Goal: Download file/media

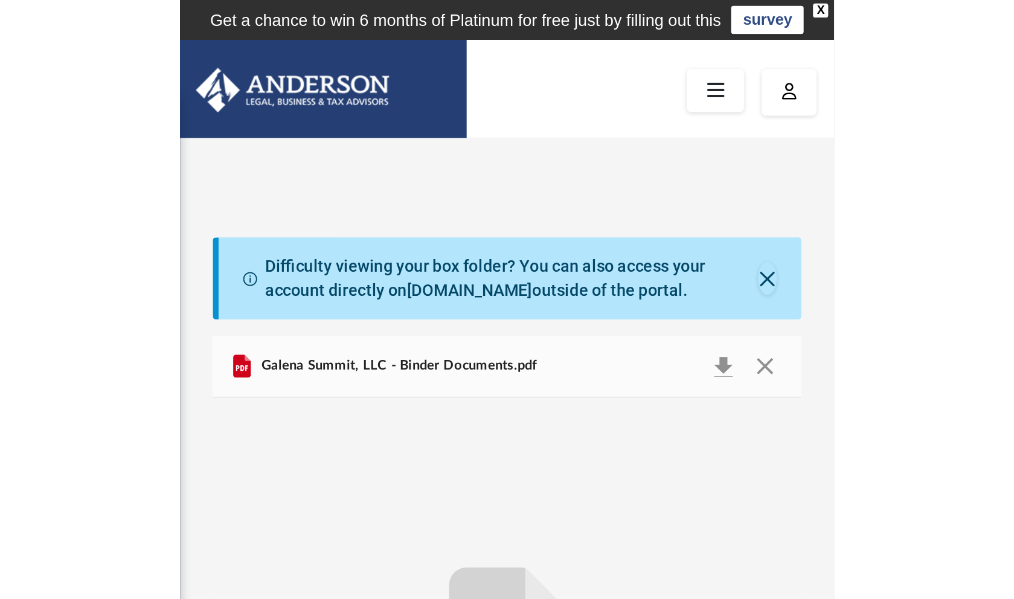
scroll to position [280, 304]
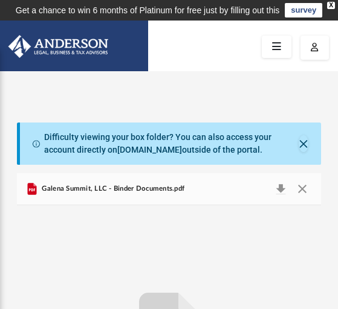
click at [117, 101] on div "Difficulty viewing your box folder? You can also access your account directly o…" at bounding box center [169, 307] width 338 height 420
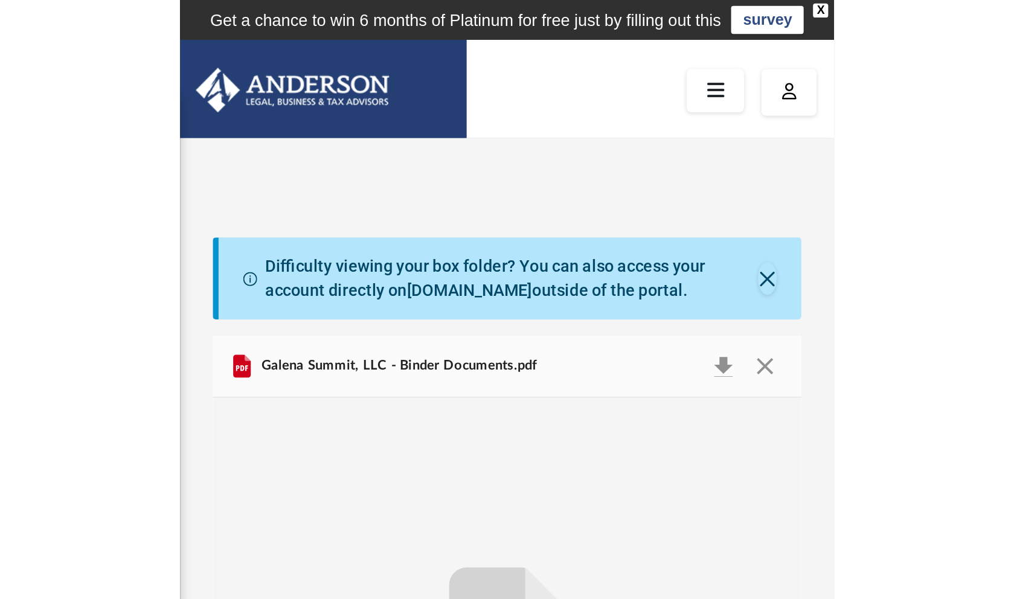
scroll to position [280, 777]
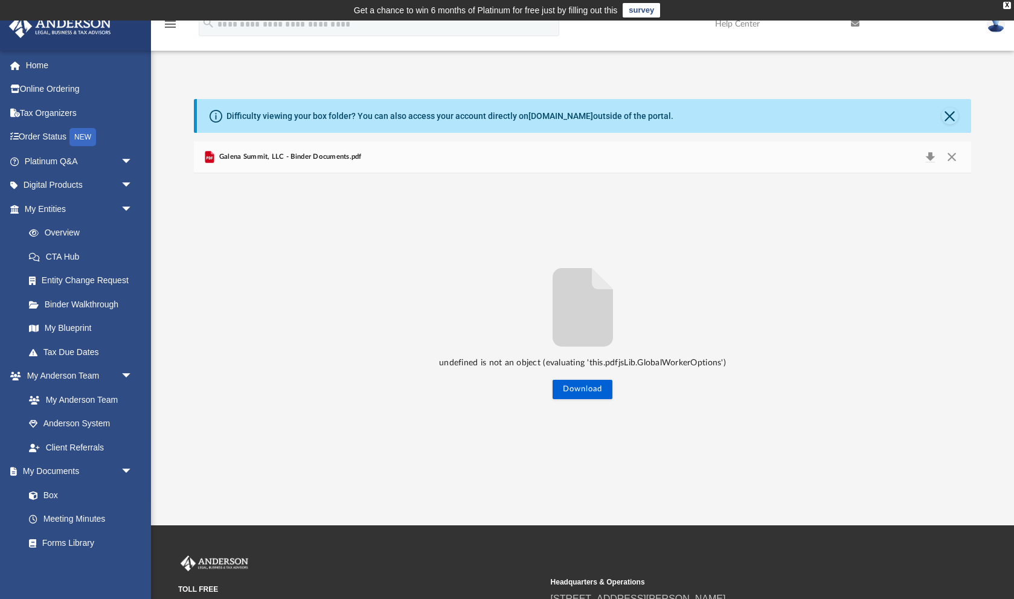
click at [337, 158] on button "Close" at bounding box center [952, 157] width 22 height 17
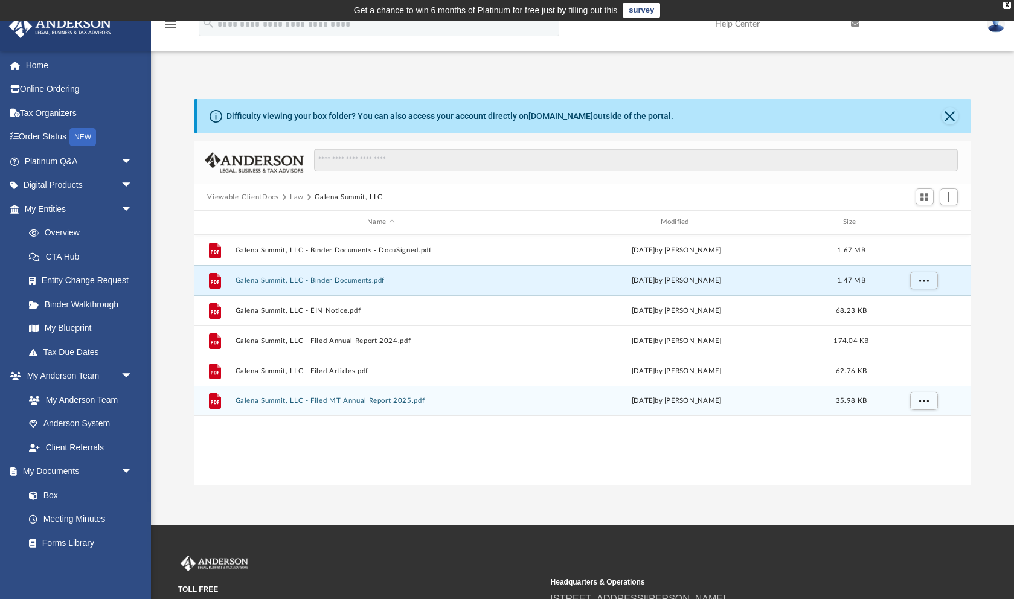
click at [337, 309] on button "Galena Summit, LLC - Filed MT Annual Report 2025.pdf" at bounding box center [381, 401] width 291 height 8
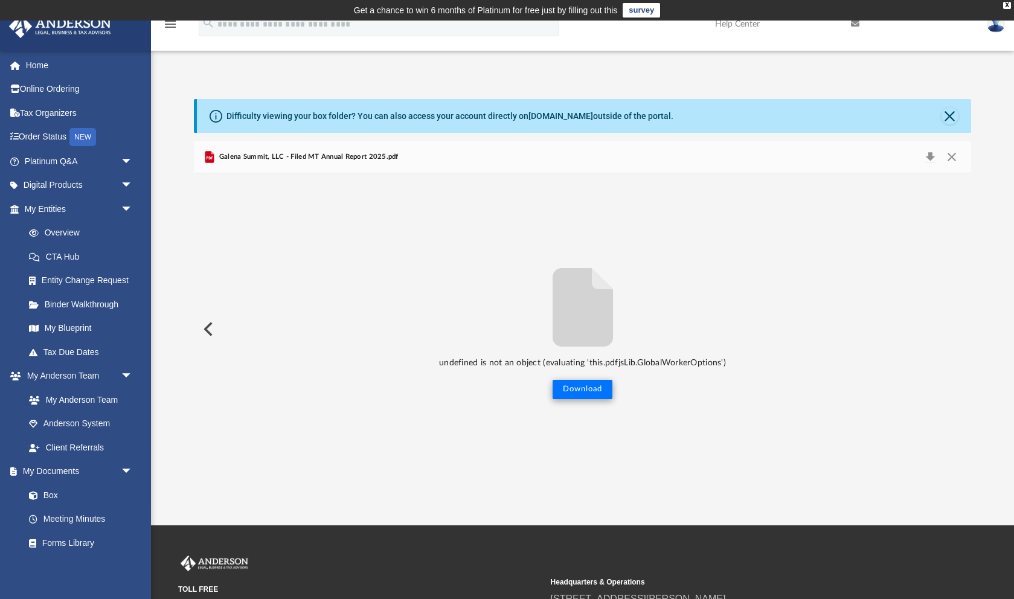
click at [337, 309] on button "Download" at bounding box center [583, 389] width 60 height 19
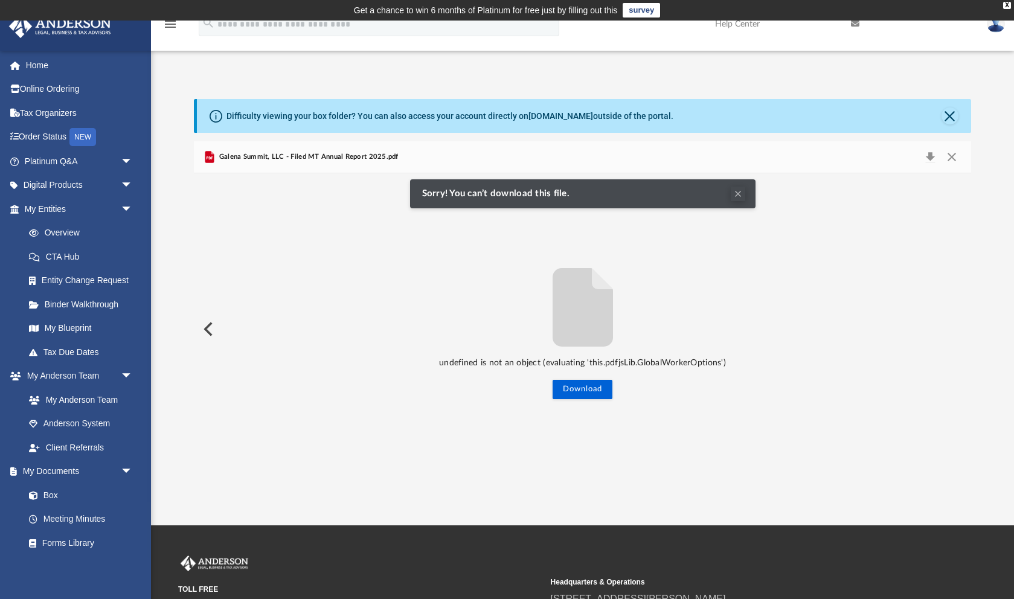
click at [337, 196] on button "Clear Notification" at bounding box center [738, 194] width 14 height 14
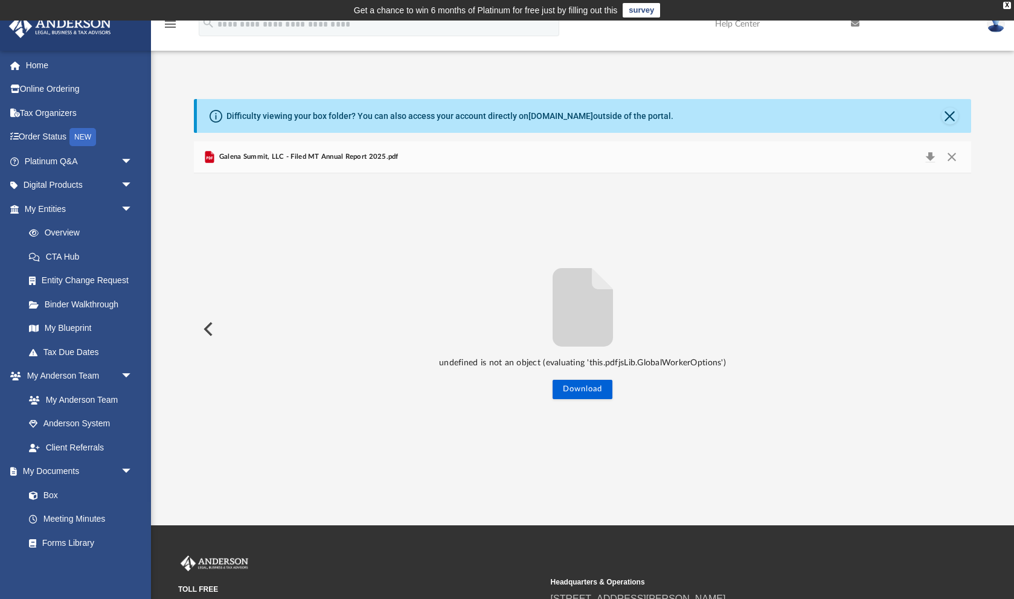
drag, startPoint x: 271, startPoint y: 158, endPoint x: 670, endPoint y: 145, distance: 399.4
click at [271, 158] on span "Galena Summit, LLC - Filed MT Annual Report 2025.pdf" at bounding box center [308, 157] width 182 height 11
click at [337, 158] on button "Close" at bounding box center [952, 157] width 22 height 17
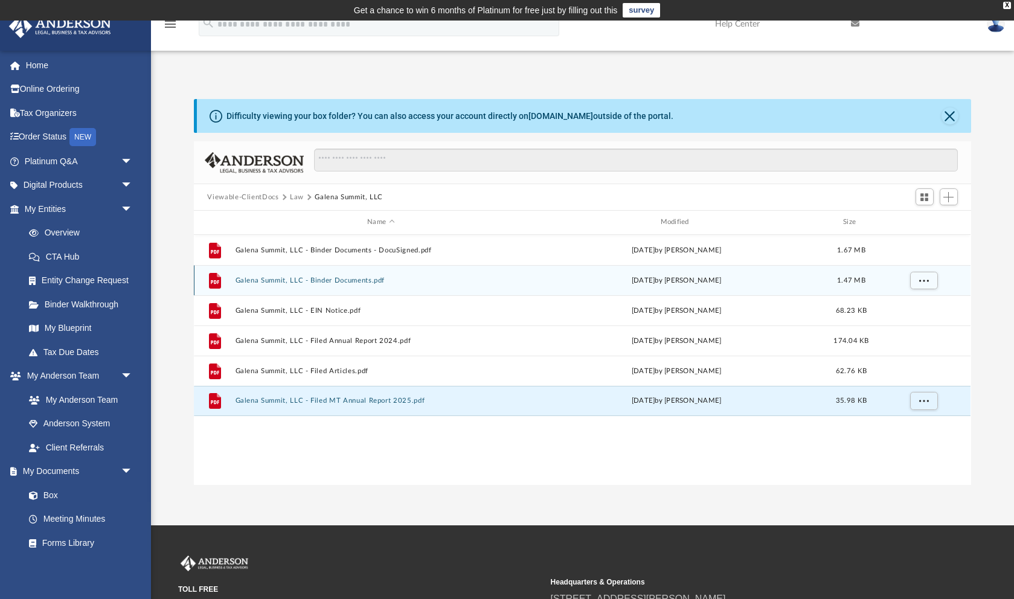
click at [337, 277] on button "Galena Summit, LLC - Binder Documents.pdf" at bounding box center [381, 281] width 291 height 8
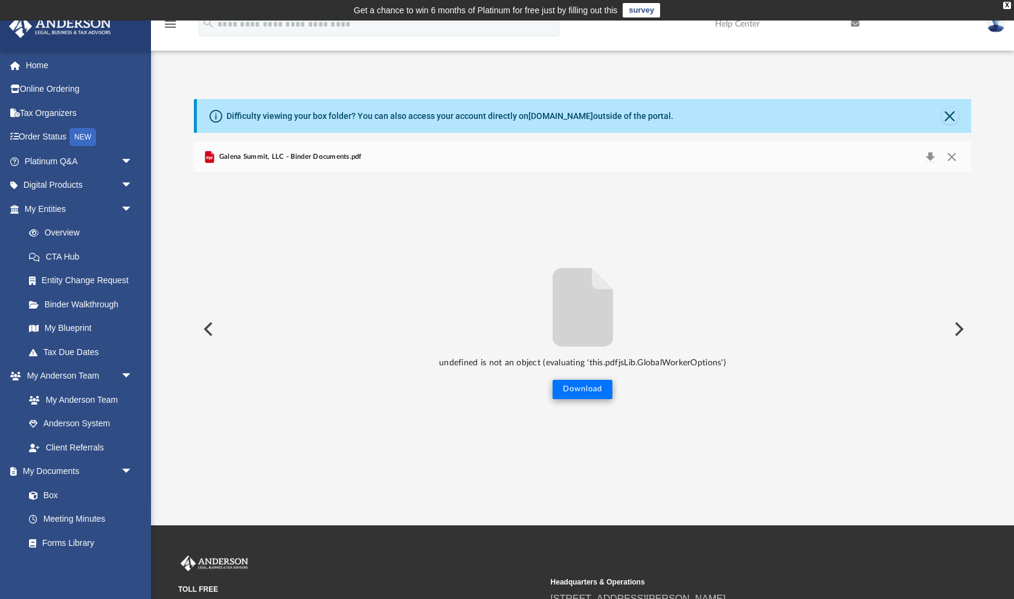
click at [337, 309] on button "Download" at bounding box center [583, 389] width 60 height 19
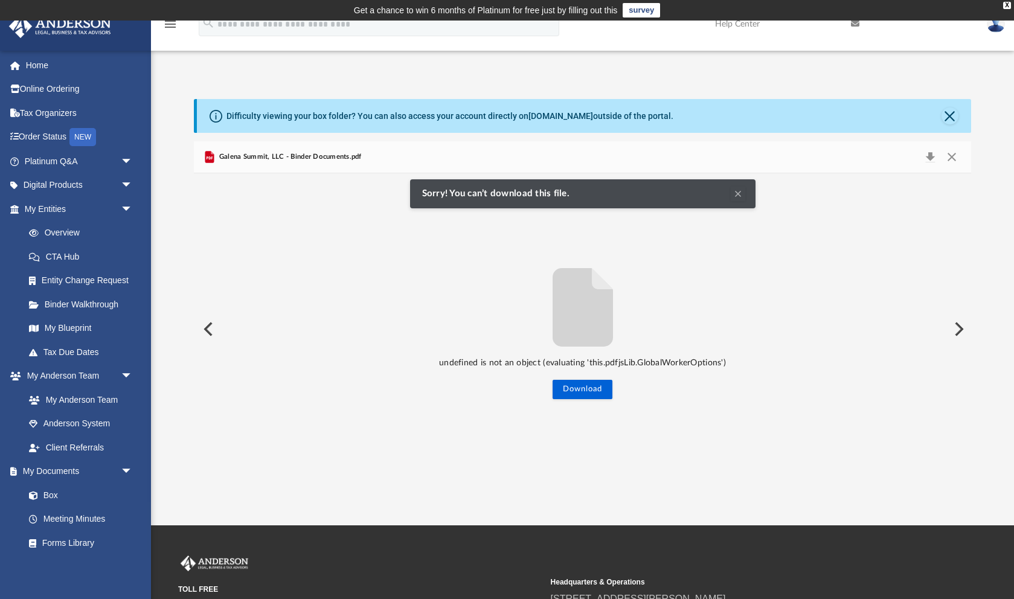
click at [337, 269] on div "undefined is not an object (evaluating 'this.pdfjsLib.GlobalWorkerOptions') Dow…" at bounding box center [582, 329] width 777 height 140
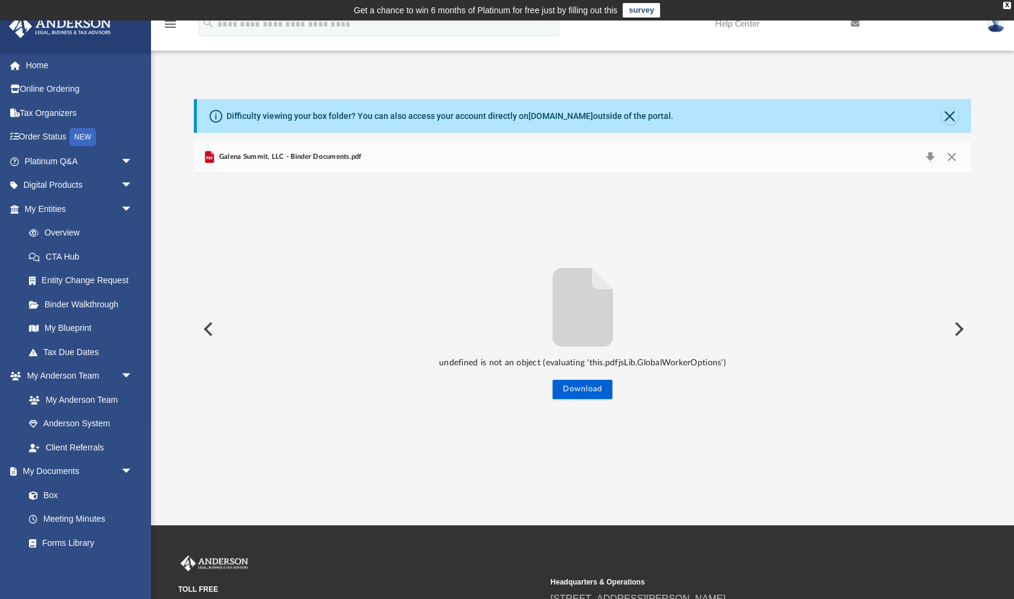
scroll to position [0, 0]
click at [337, 115] on button "Close" at bounding box center [950, 116] width 17 height 17
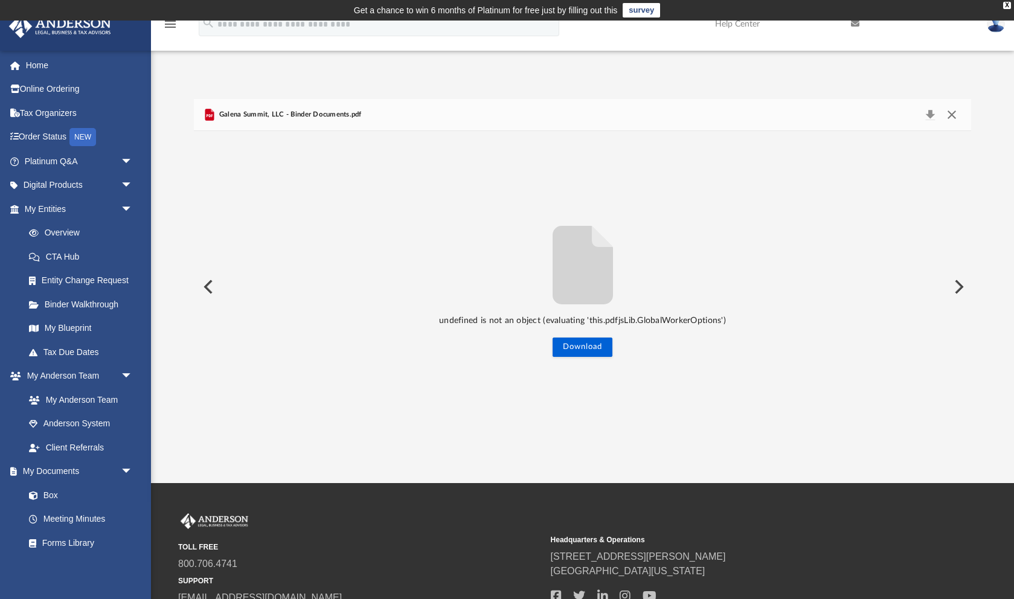
click at [337, 117] on button "Close" at bounding box center [952, 114] width 22 height 17
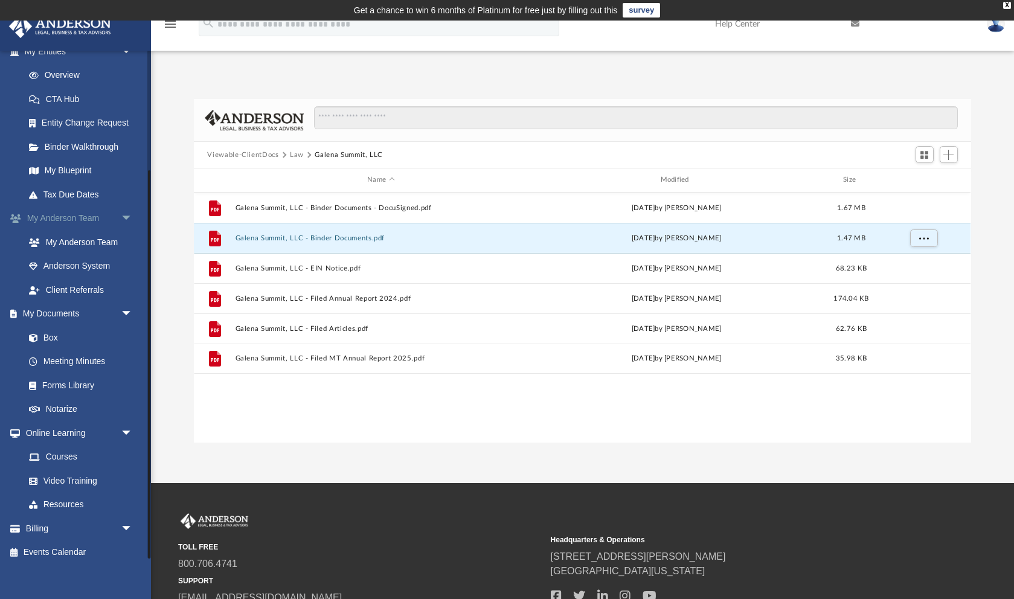
scroll to position [0, 1]
click at [124, 309] on span "arrow_drop_down" at bounding box center [133, 314] width 24 height 25
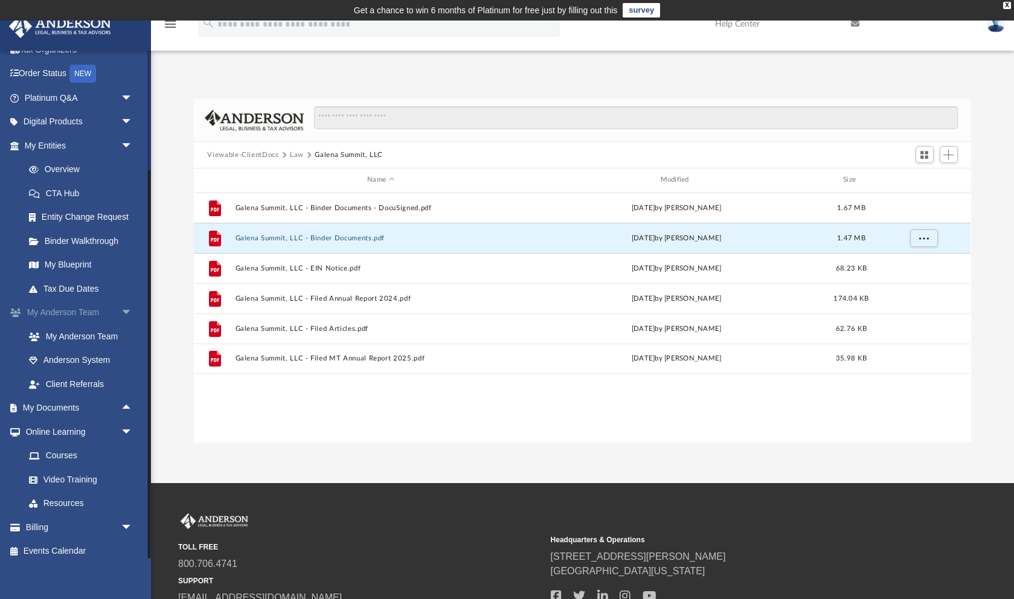
scroll to position [0, 0]
click at [124, 309] on span "arrow_drop_down" at bounding box center [133, 313] width 24 height 25
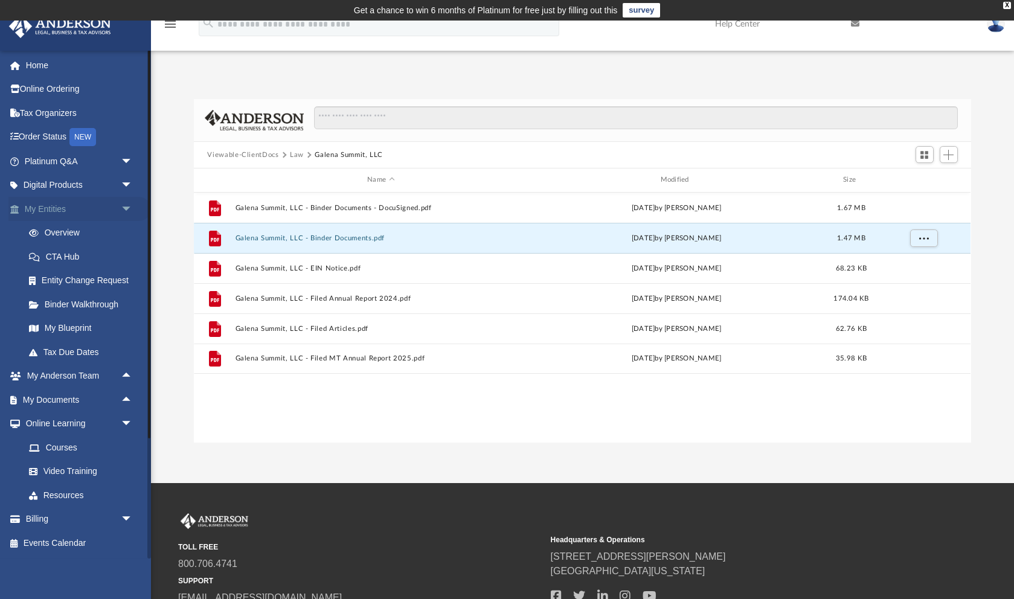
click at [124, 207] on span "arrow_drop_down" at bounding box center [133, 209] width 24 height 25
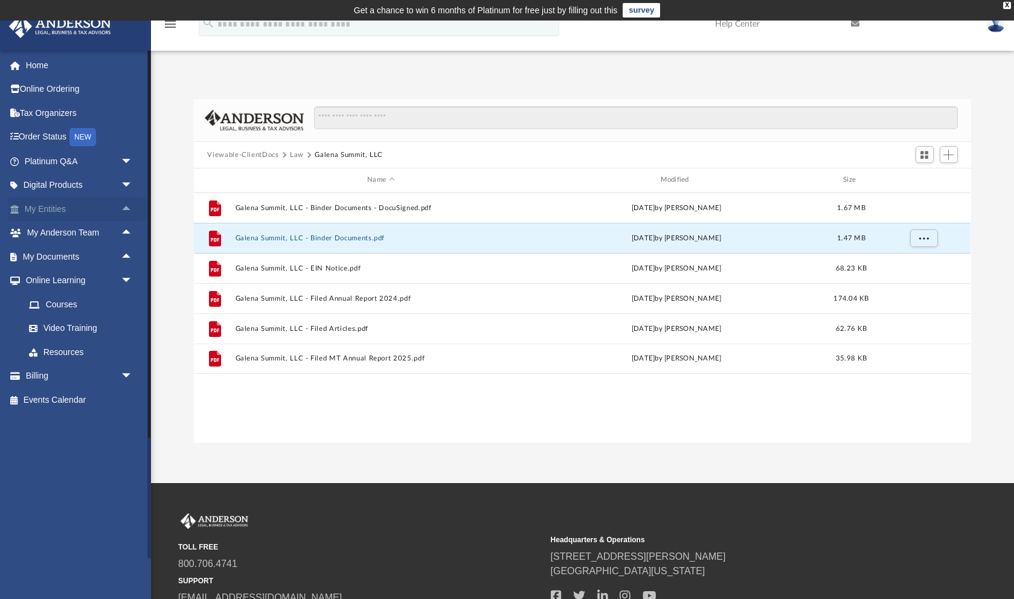
click at [124, 207] on span "arrow_drop_up" at bounding box center [133, 209] width 24 height 25
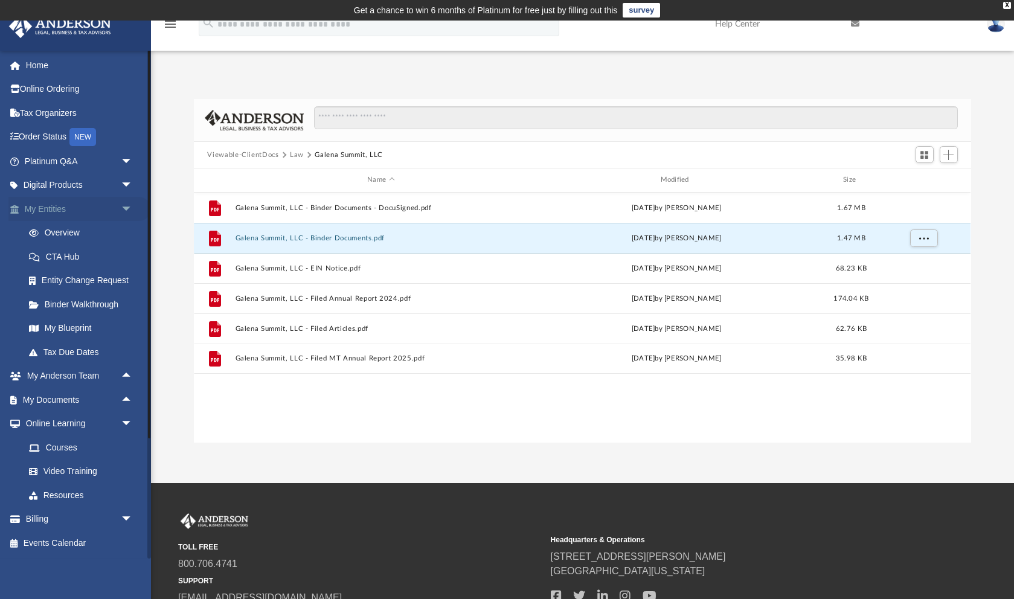
click at [124, 207] on span "arrow_drop_down" at bounding box center [133, 209] width 24 height 25
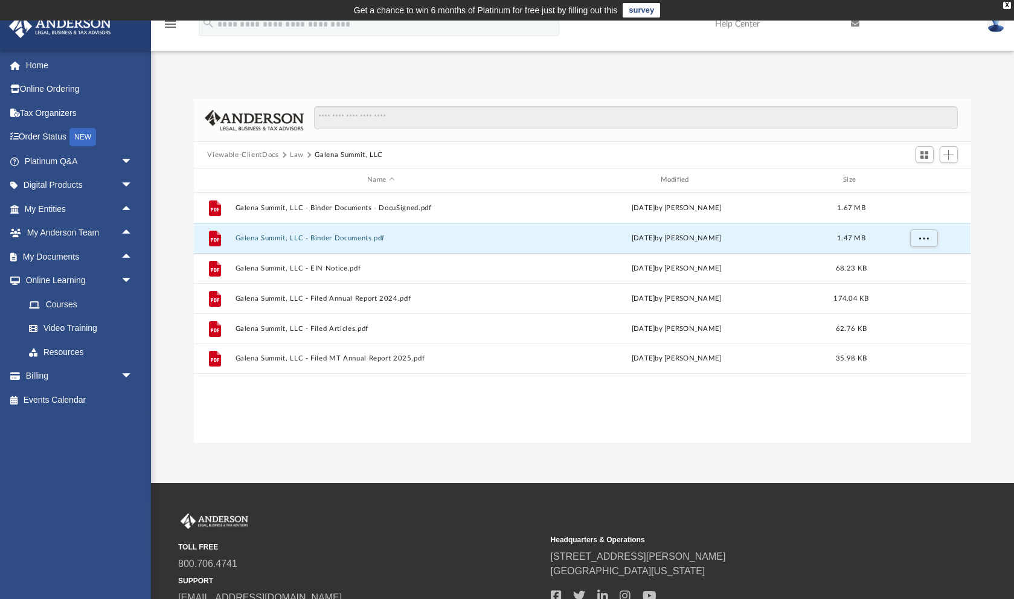
click at [337, 28] on img at bounding box center [996, 24] width 18 height 18
click at [337, 79] on div "Difficulty viewing your box folder? You can also access your account directly o…" at bounding box center [582, 258] width 863 height 369
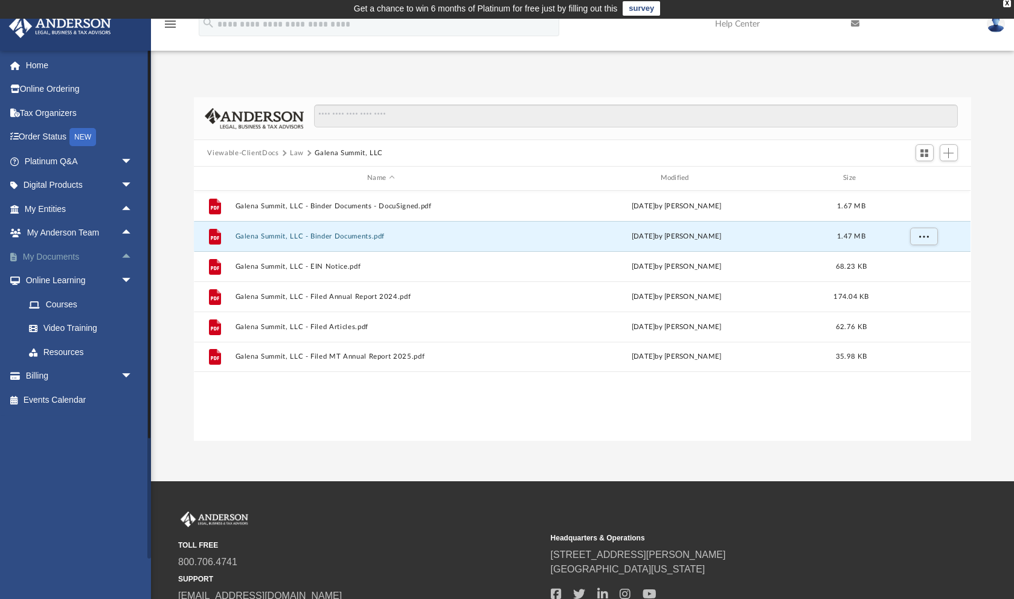
click at [51, 257] on link "My Documents arrow_drop_up" at bounding box center [79, 257] width 143 height 24
click at [127, 254] on span "arrow_drop_up" at bounding box center [133, 257] width 24 height 25
click at [46, 278] on link "Box" at bounding box center [84, 281] width 134 height 24
click at [43, 277] on link "Box" at bounding box center [84, 281] width 134 height 24
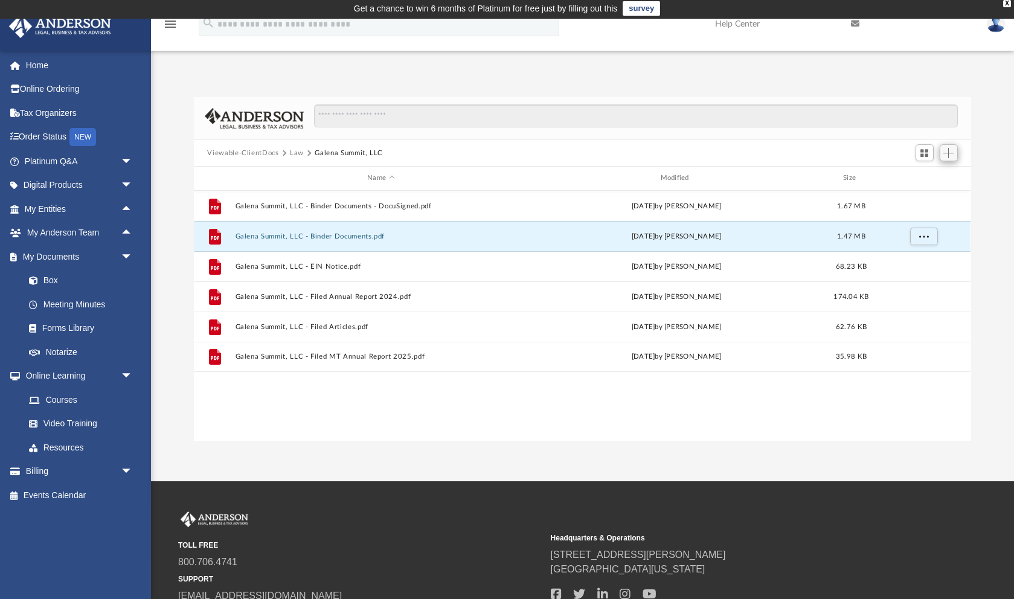
click at [337, 150] on span "Add" at bounding box center [948, 153] width 10 height 10
click at [337, 150] on div "Viewable-ClientDocs Law Galena Summit, LLC" at bounding box center [582, 153] width 777 height 27
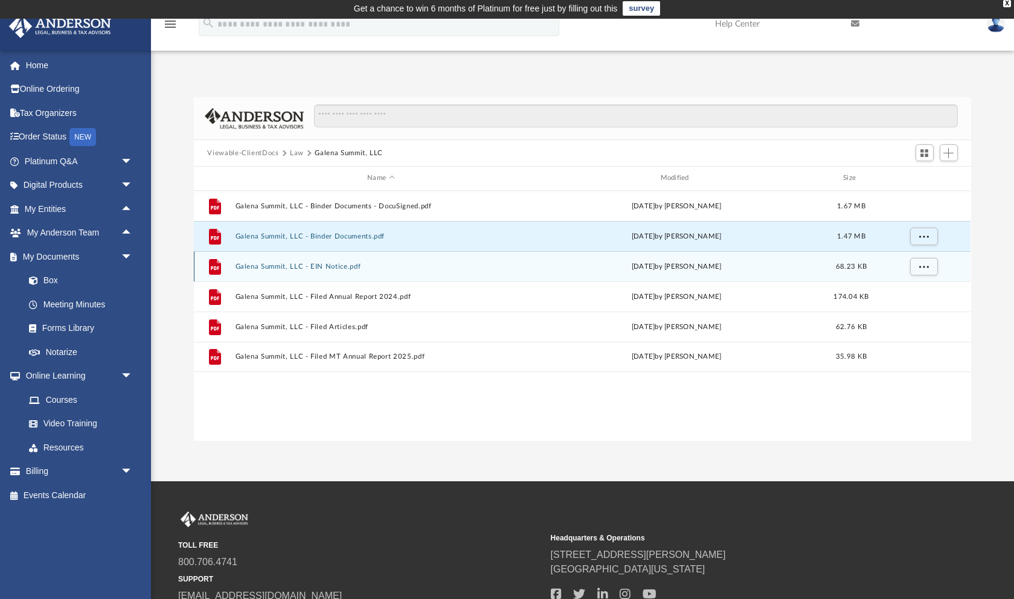
click at [335, 263] on button "Galena Summit, LLC - EIN Notice.pdf" at bounding box center [381, 267] width 291 height 8
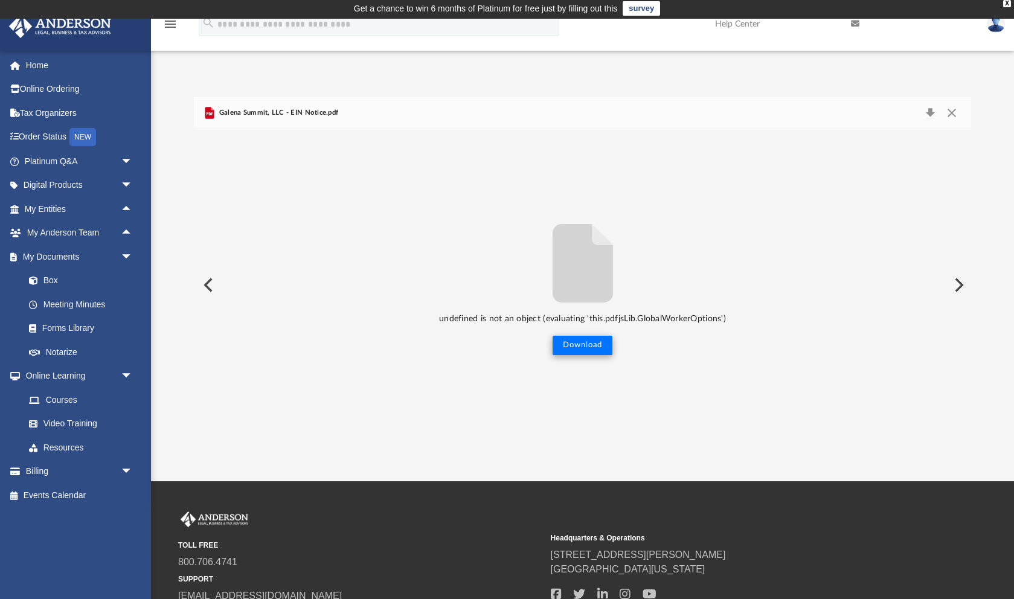
click at [337, 309] on button "Download" at bounding box center [583, 345] width 60 height 19
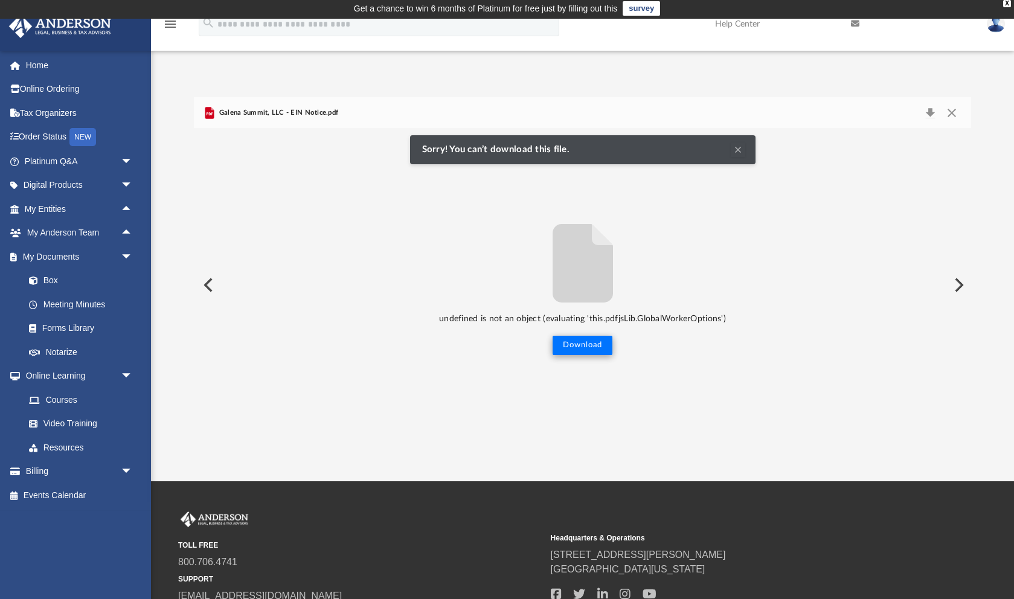
click at [337, 309] on button "Download" at bounding box center [583, 345] width 60 height 19
click at [209, 286] on button "Preview" at bounding box center [207, 285] width 27 height 34
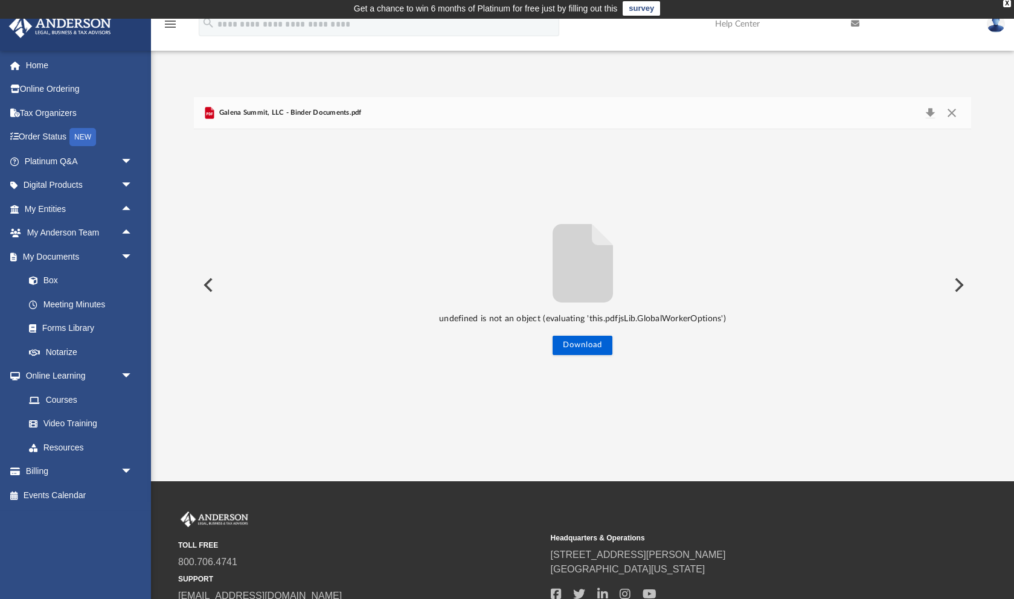
click at [209, 286] on button "Preview" at bounding box center [207, 285] width 27 height 34
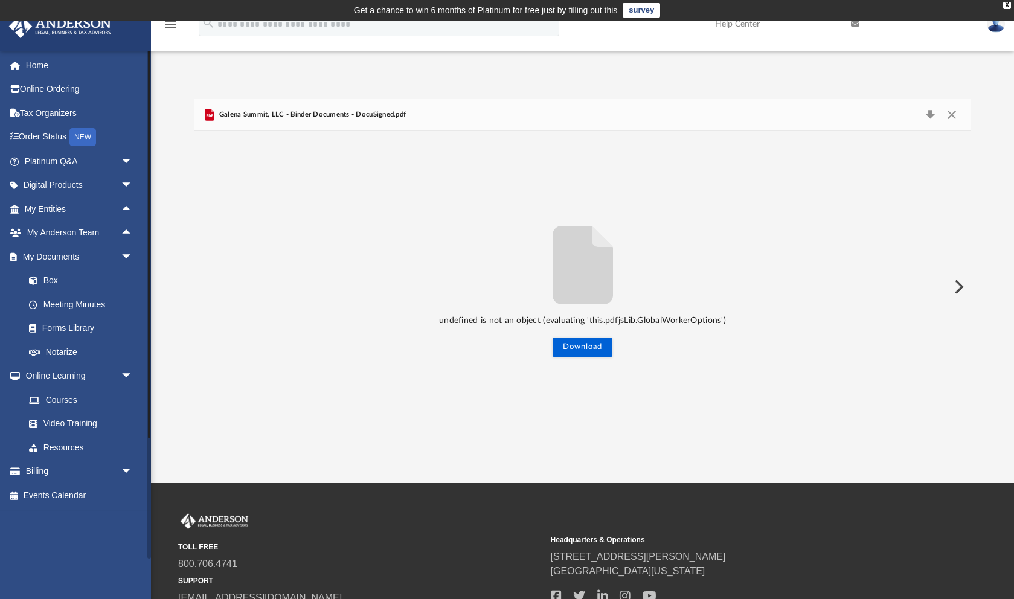
scroll to position [0, 0]
click at [50, 253] on link "My Documents arrow_drop_down" at bounding box center [79, 257] width 143 height 24
click at [126, 254] on span "arrow_drop_down" at bounding box center [133, 257] width 24 height 25
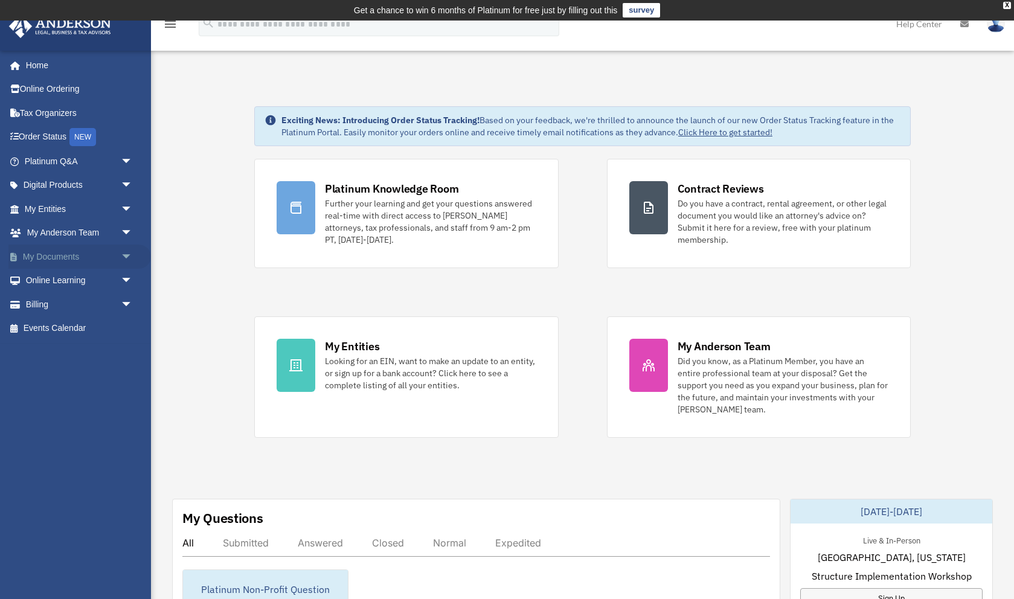
click at [123, 254] on span "arrow_drop_down" at bounding box center [133, 257] width 24 height 25
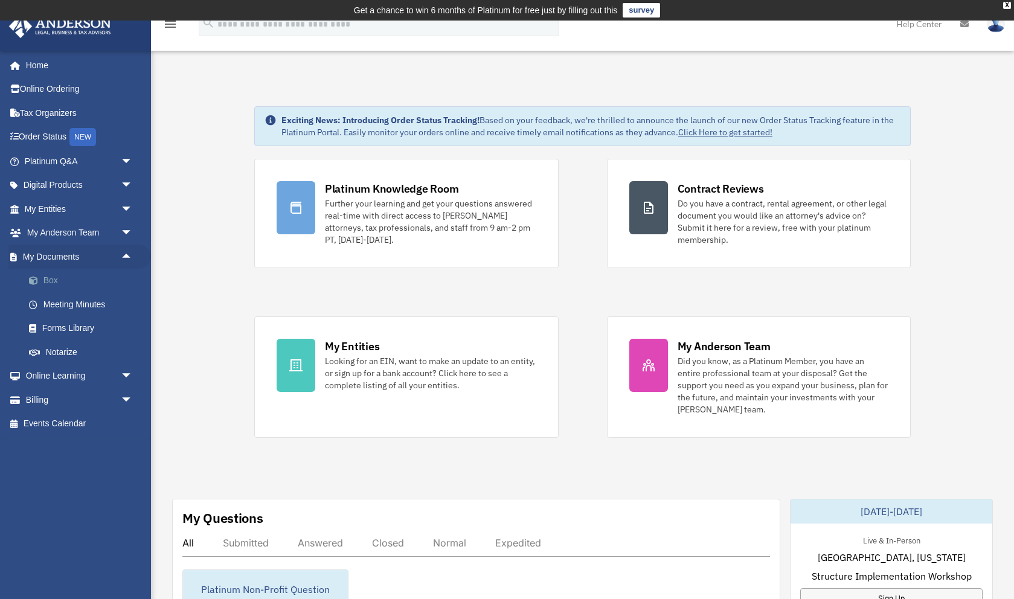
click at [51, 276] on link "Box" at bounding box center [84, 281] width 134 height 24
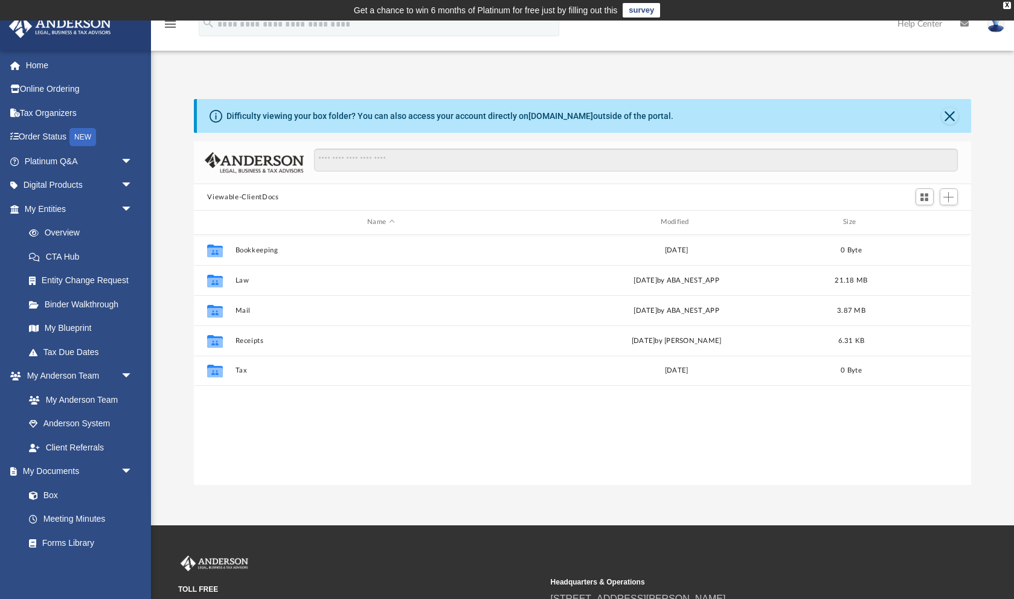
scroll to position [280, 777]
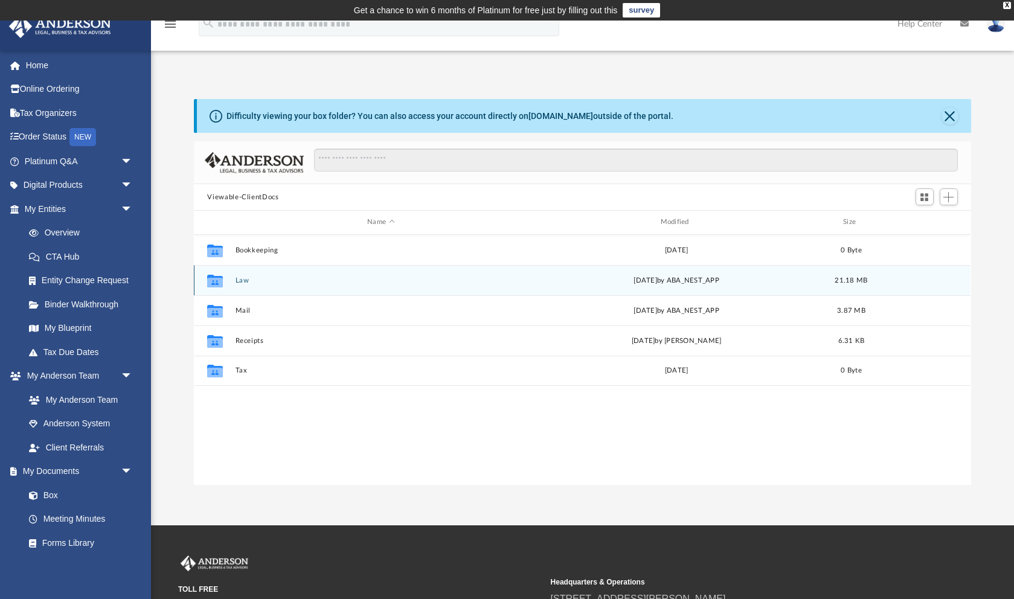
click at [239, 277] on button "Law" at bounding box center [381, 281] width 291 height 8
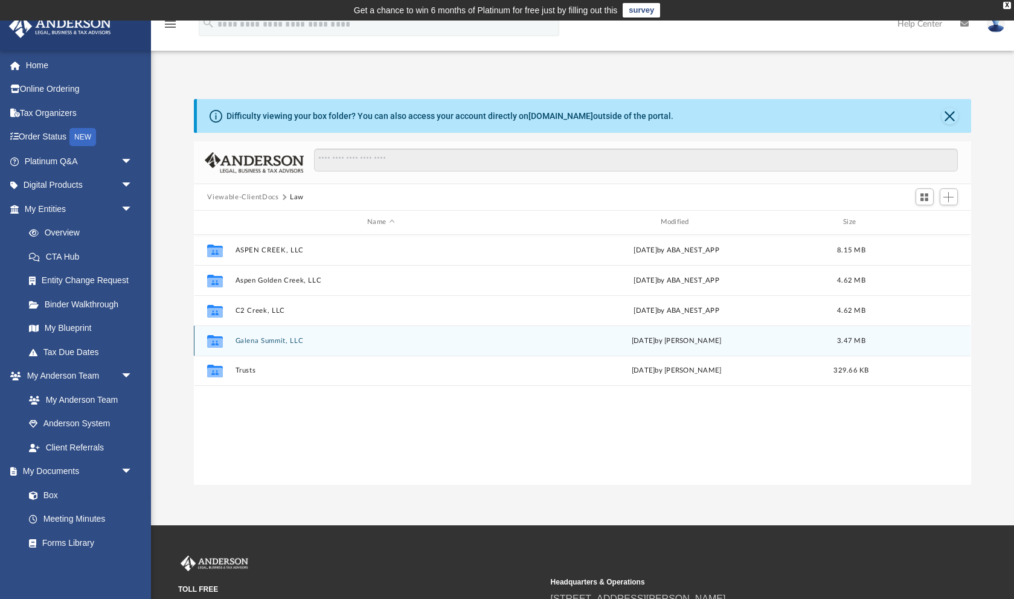
click at [269, 337] on button "Galena Summit, LLC" at bounding box center [381, 341] width 291 height 8
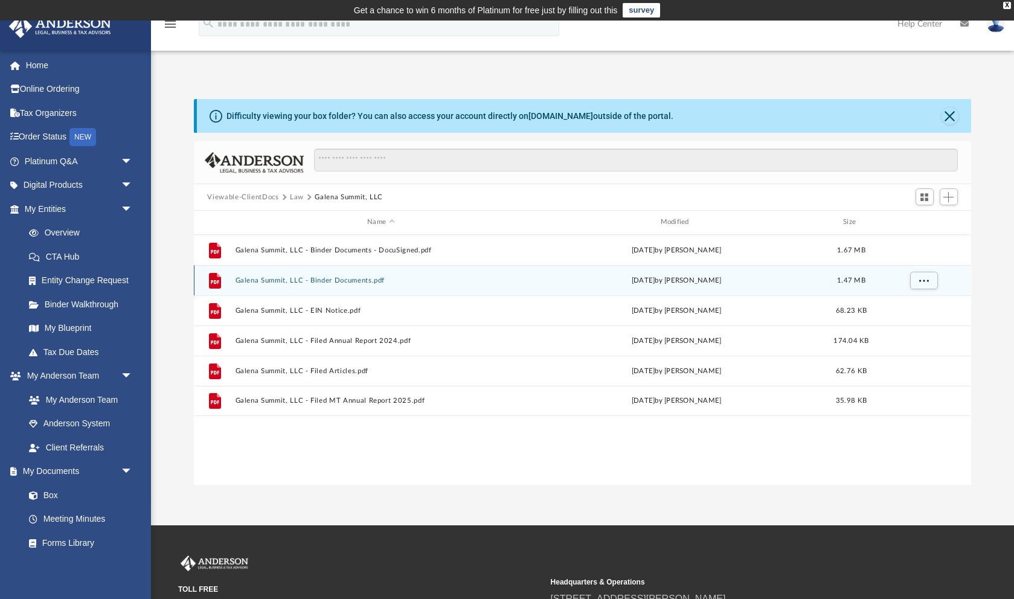
click at [324, 277] on button "Galena Summit, LLC - Binder Documents.pdf" at bounding box center [381, 281] width 291 height 8
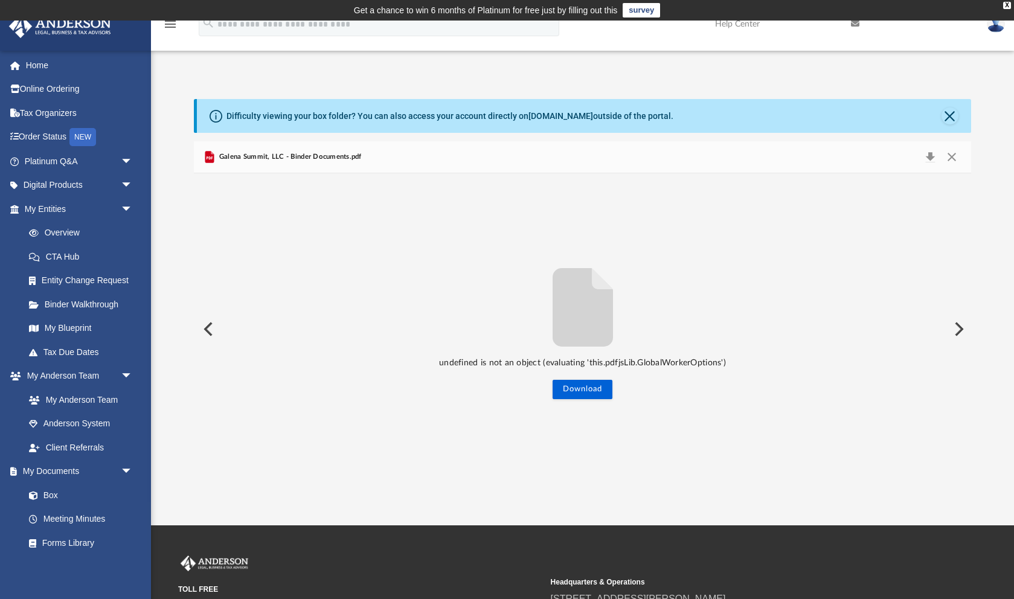
click at [599, 306] on icon "File preview" at bounding box center [583, 307] width 60 height 79
click at [574, 385] on button "Download" at bounding box center [583, 389] width 60 height 19
click at [951, 155] on button "Close" at bounding box center [952, 157] width 22 height 17
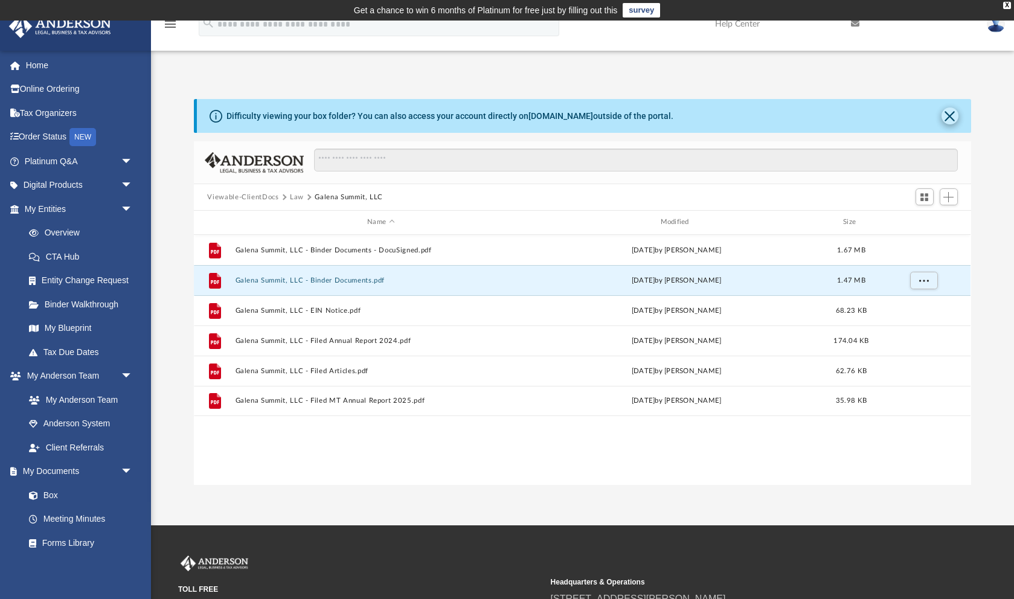
click at [944, 119] on button "Close" at bounding box center [950, 116] width 17 height 17
